Goal: Find specific page/section: Find specific page/section

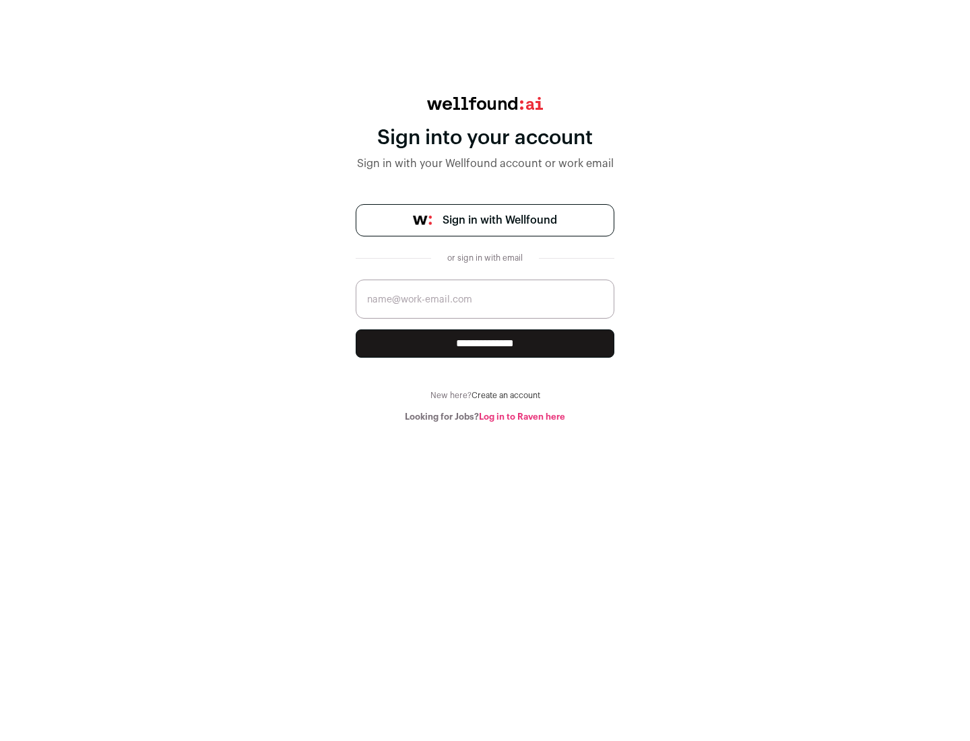
click at [499, 220] on span "Sign in with Wellfound" at bounding box center [500, 220] width 115 height 16
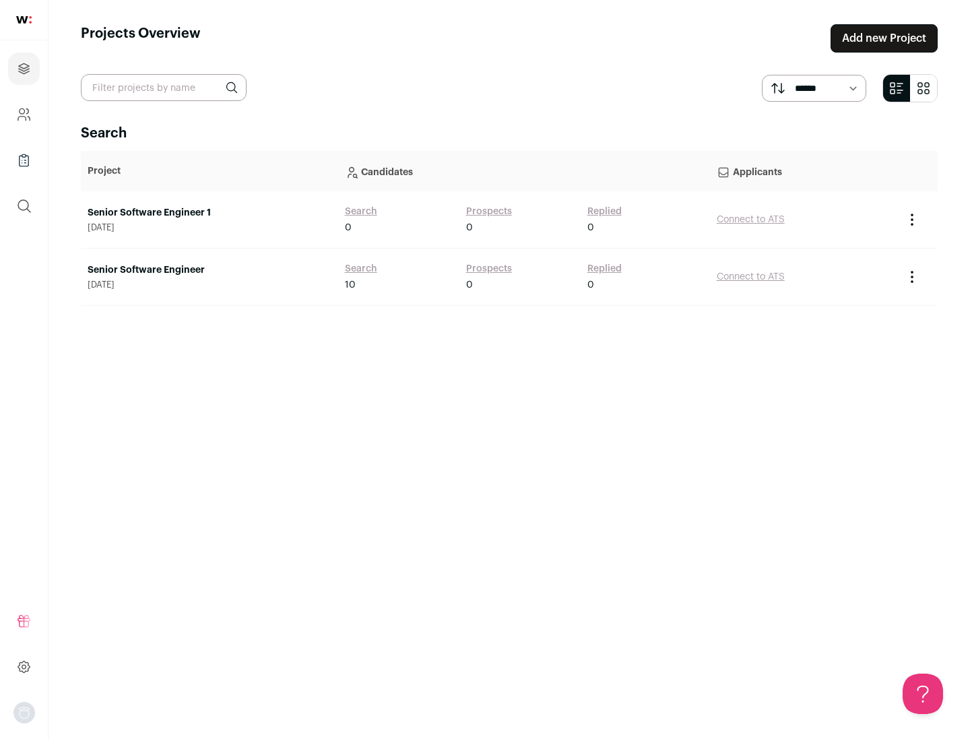
click at [209, 270] on link "Senior Software Engineer" at bounding box center [210, 269] width 244 height 13
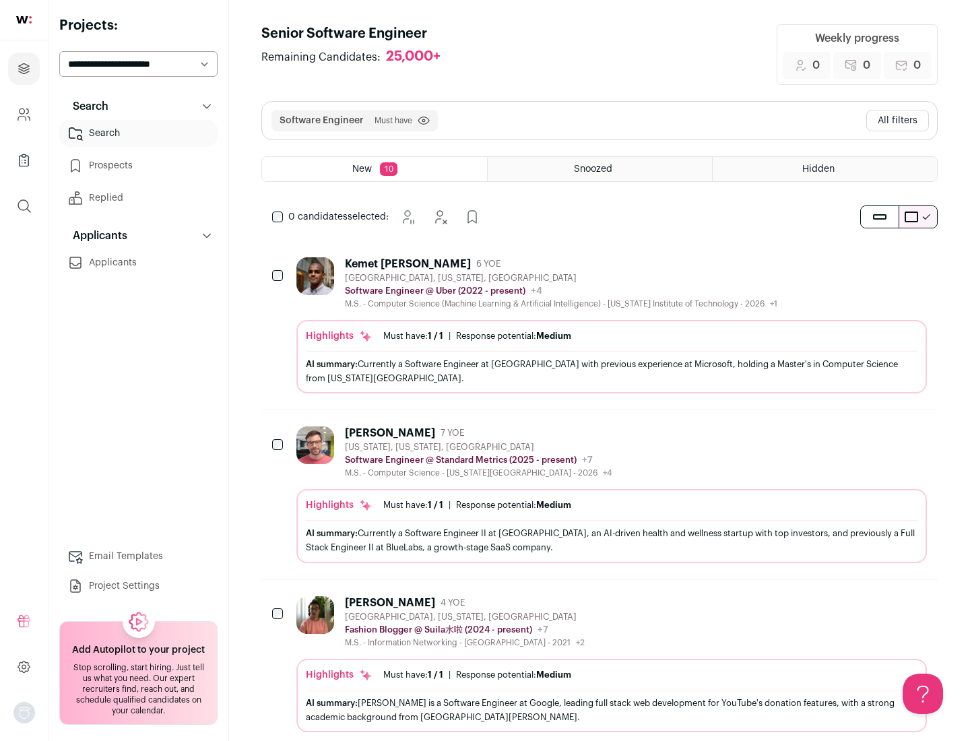
click at [600, 325] on div "Highlights Must have: 1 / 1 How many must haves have been fulfilled? | Response…" at bounding box center [611, 356] width 631 height 73
